Goal: Task Accomplishment & Management: Use online tool/utility

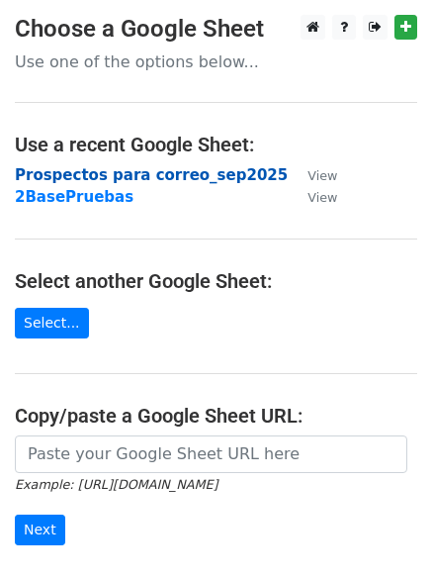
click at [107, 174] on strong "Prospectos para correo_sep2025" at bounding box center [151, 175] width 273 height 18
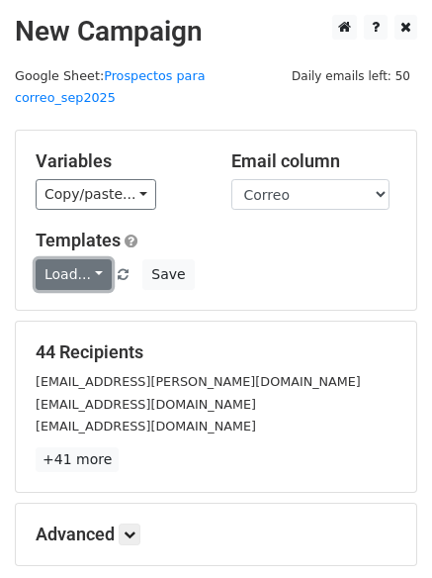
click at [88, 259] on link "Load..." at bounding box center [74, 274] width 76 height 31
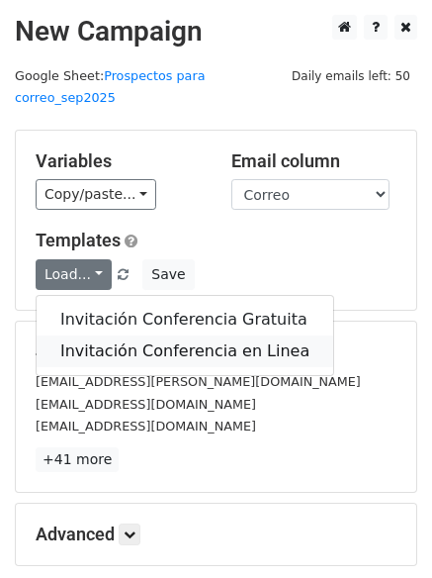
click at [84, 335] on link "Invitación Conferencia en Linea" at bounding box center [185, 351] width 297 height 32
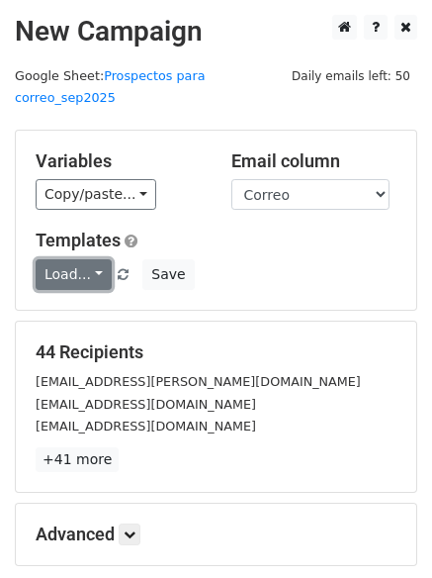
click at [72, 259] on link "Load..." at bounding box center [74, 274] width 76 height 31
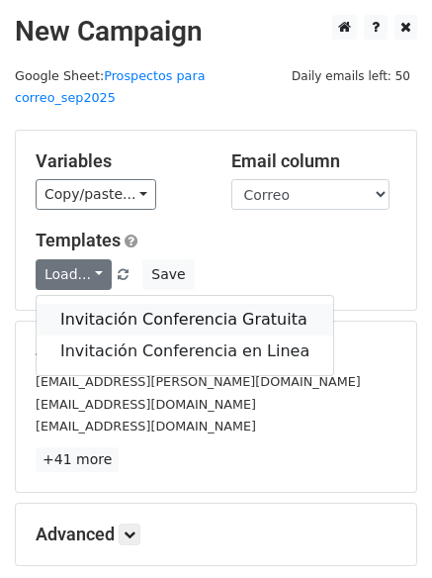
click at [75, 304] on link "Invitación Conferencia Gratuita" at bounding box center [185, 320] width 297 height 32
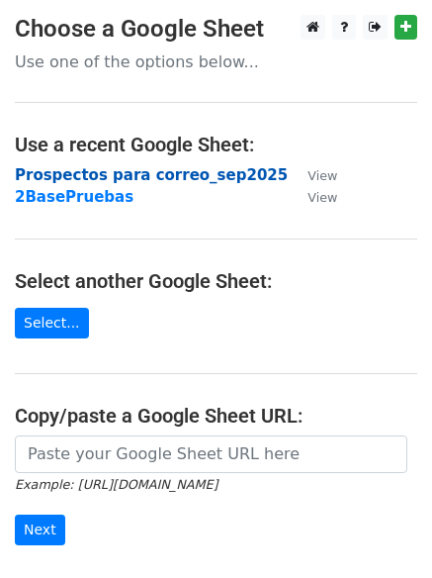
click at [46, 178] on strong "Prospectos para correo_sep2025" at bounding box center [151, 175] width 273 height 18
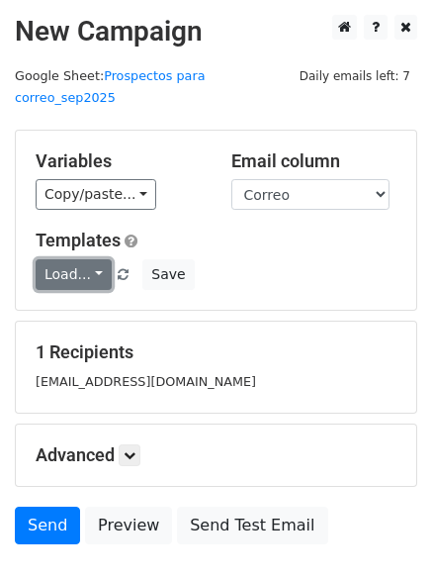
click at [84, 259] on link "Load..." at bounding box center [74, 274] width 76 height 31
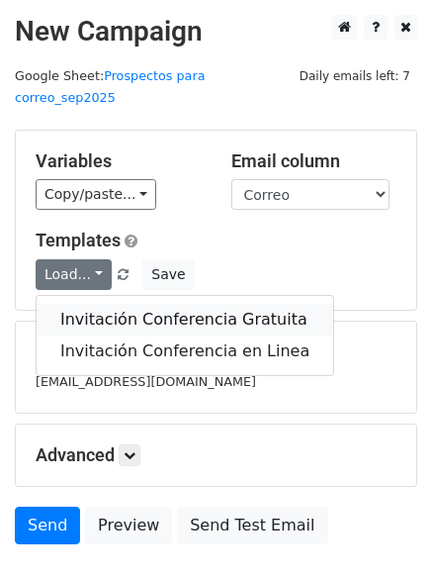
click at [84, 304] on link "Invitación Conferencia Gratuita" at bounding box center [185, 320] width 297 height 32
